Goal: Navigation & Orientation: Find specific page/section

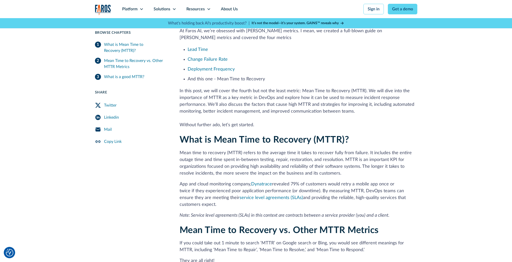
click at [105, 11] on img "home" at bounding box center [103, 10] width 16 height 10
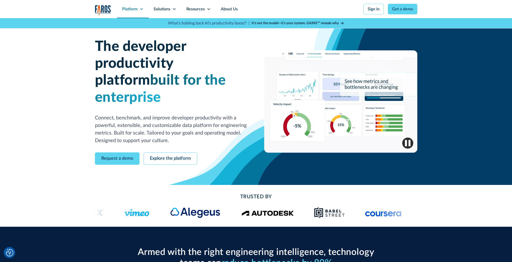
click at [142, 10] on icon at bounding box center [142, 9] width 4 height 4
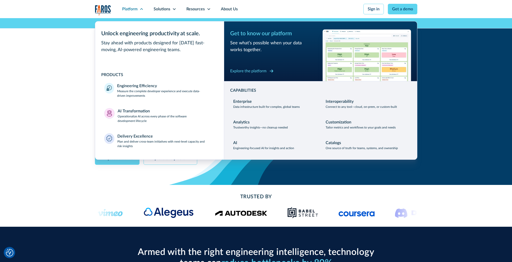
click at [242, 72] on div "Explore the platform" at bounding box center [248, 71] width 36 height 6
